Goal: Task Accomplishment & Management: Manage account settings

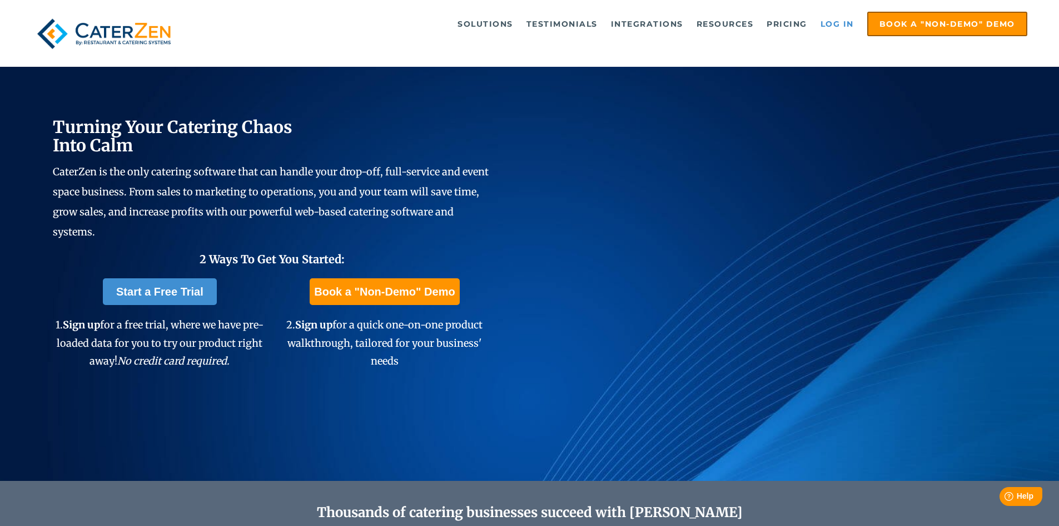
click at [848, 23] on link "Log in" at bounding box center [837, 24] width 44 height 22
click at [827, 21] on link "Log in" at bounding box center [837, 24] width 44 height 22
click at [819, 26] on link "Log in" at bounding box center [837, 24] width 44 height 22
